Goal: Task Accomplishment & Management: Complete application form

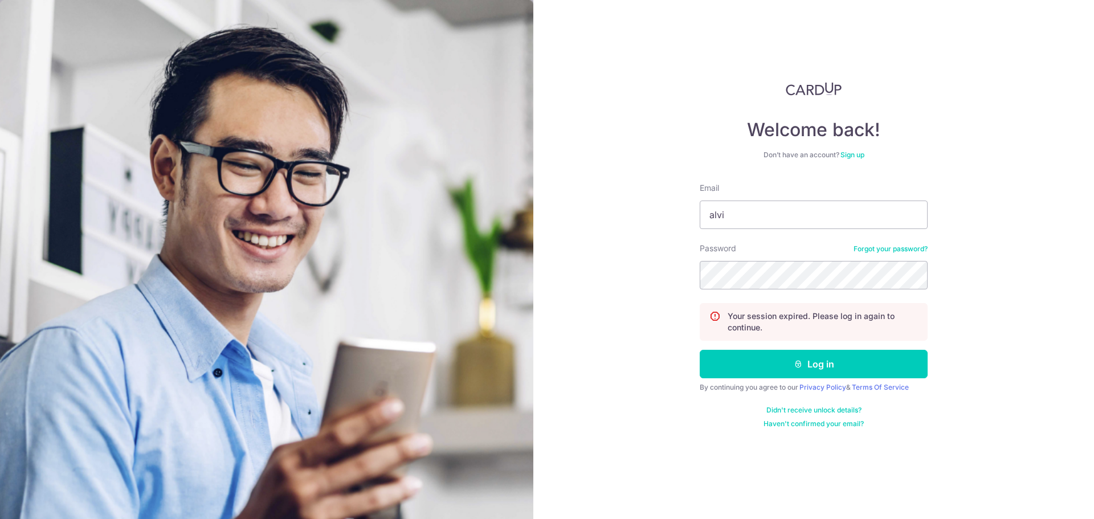
type input "alvinphang@hotmail.com"
click at [700, 350] on button "Log in" at bounding box center [814, 364] width 228 height 28
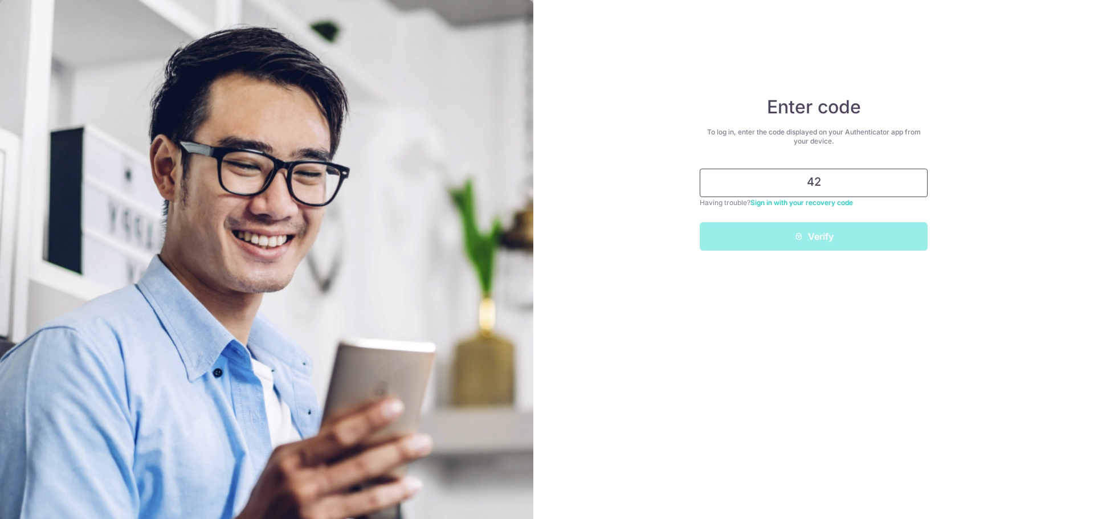
type input "4"
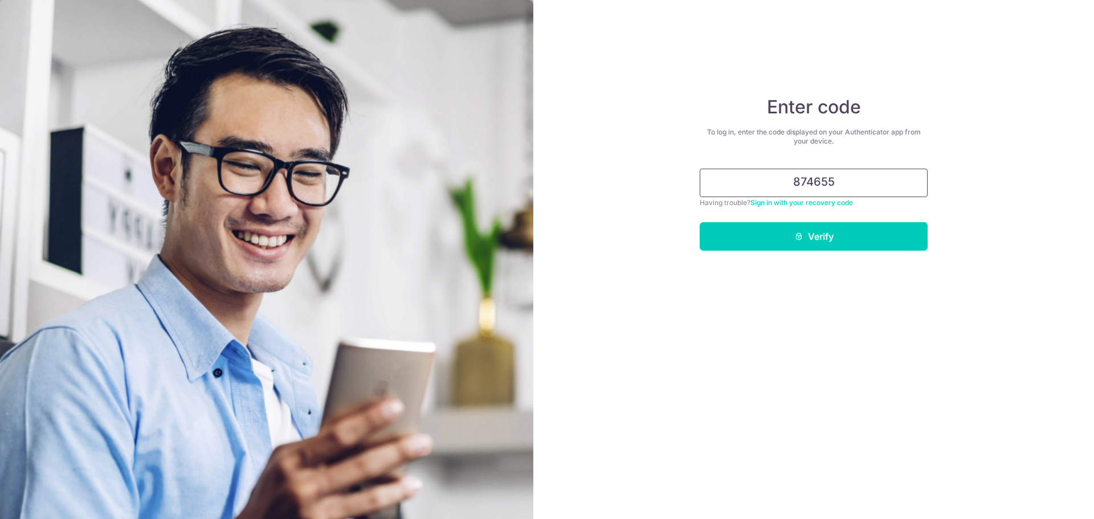
type input "874655"
click at [700, 222] on button "Verify" at bounding box center [814, 236] width 228 height 28
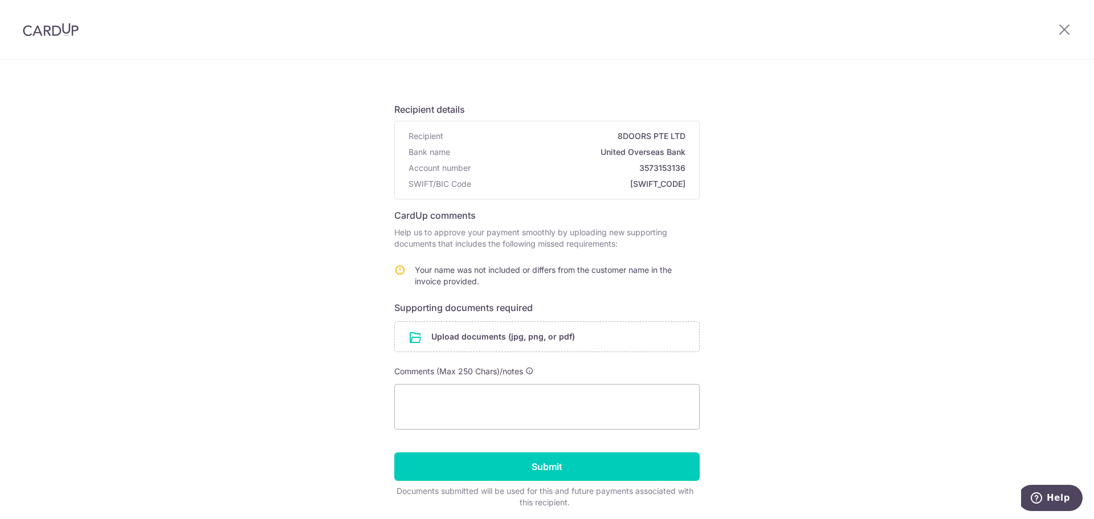
scroll to position [84, 0]
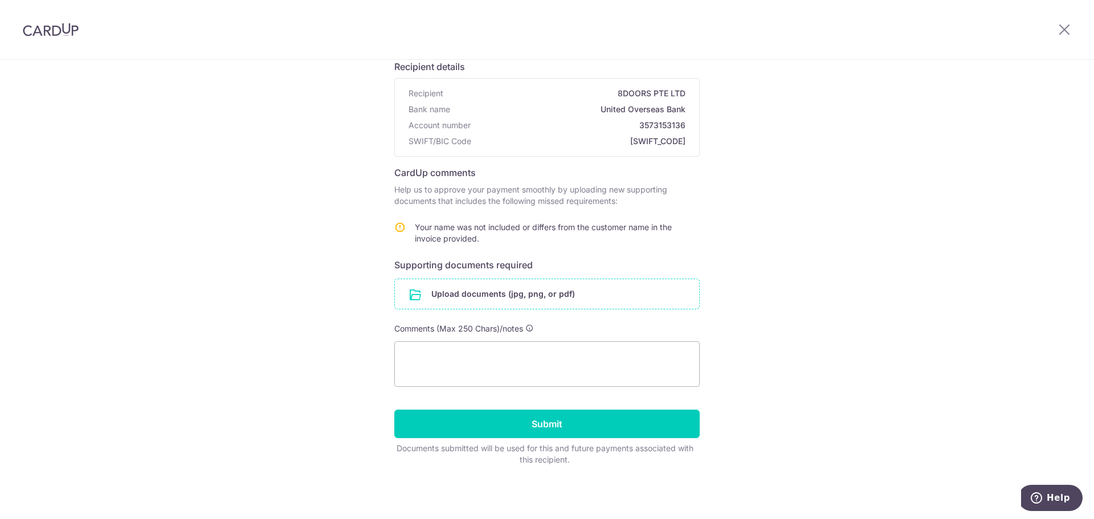
click at [551, 292] on input "file" at bounding box center [547, 294] width 304 height 30
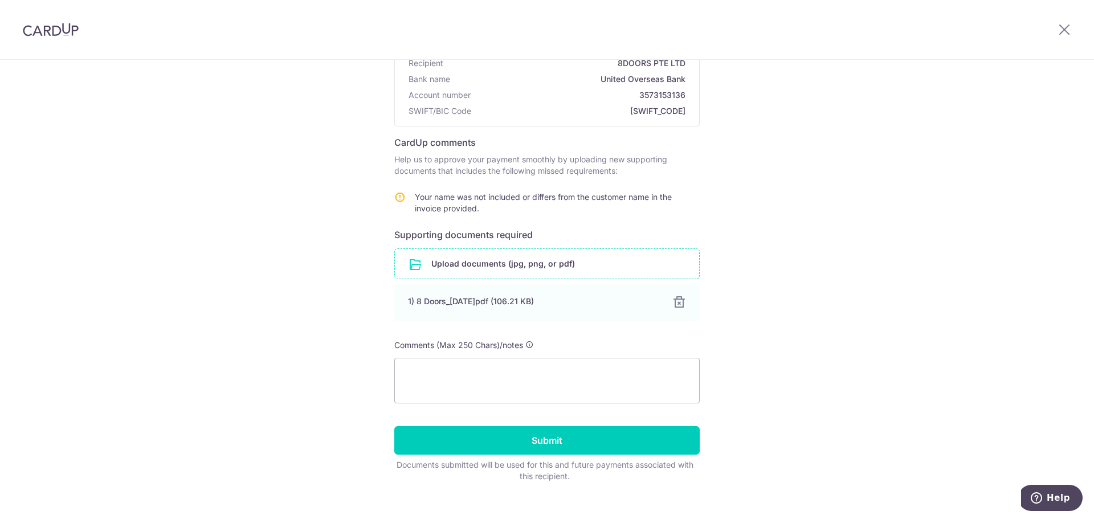
scroll to position [131, 0]
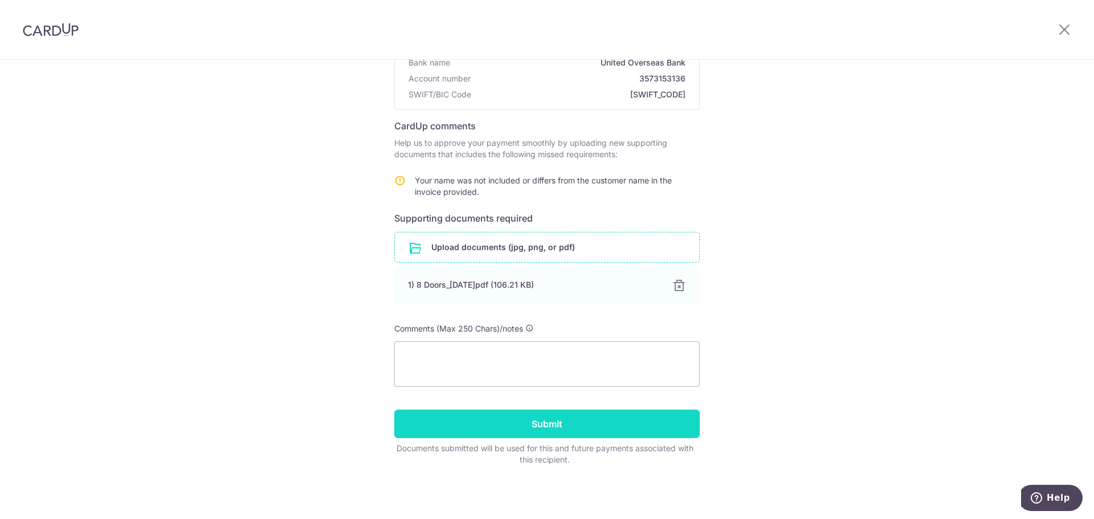
click at [564, 428] on input "Submit" at bounding box center [546, 424] width 305 height 28
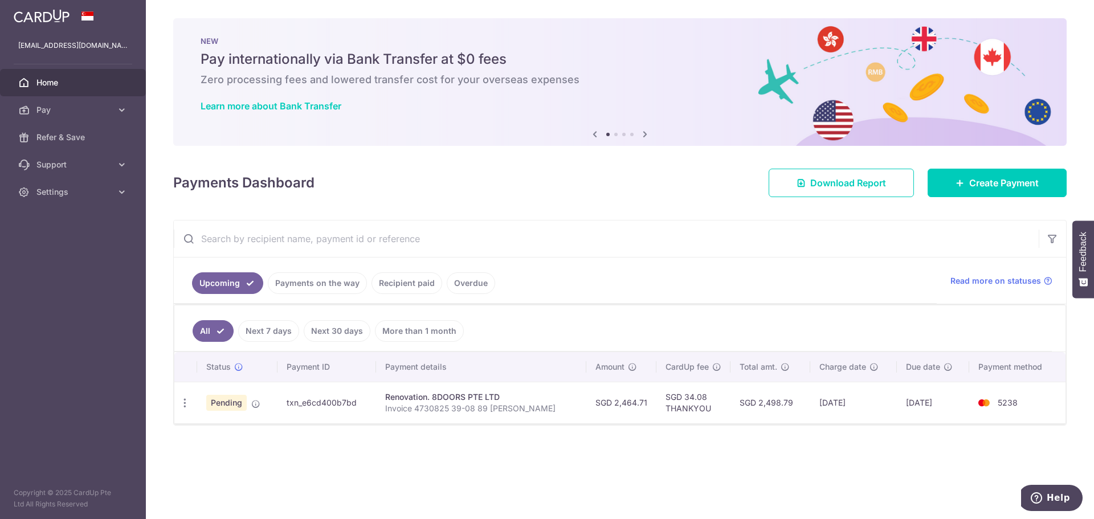
click at [231, 403] on span "Pending" at bounding box center [226, 403] width 40 height 16
click at [182, 397] on icon "button" at bounding box center [185, 403] width 12 height 12
click at [434, 419] on td "Renovation. 8DOORS PTE LTD Invoice 4730825 39-08 89 [PERSON_NAME]" at bounding box center [481, 403] width 210 height 42
